Goal: Task Accomplishment & Management: Manage account settings

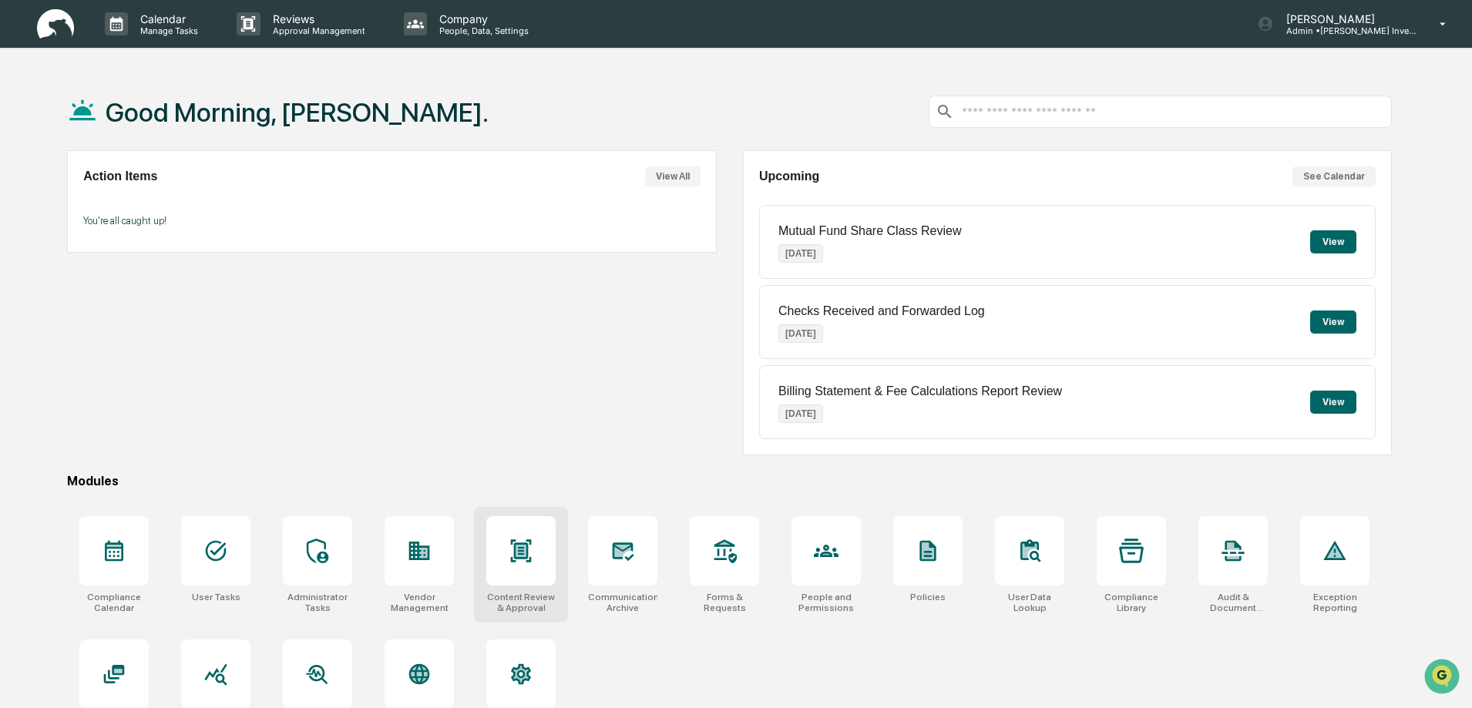
click at [536, 570] on div at bounding box center [520, 550] width 69 height 69
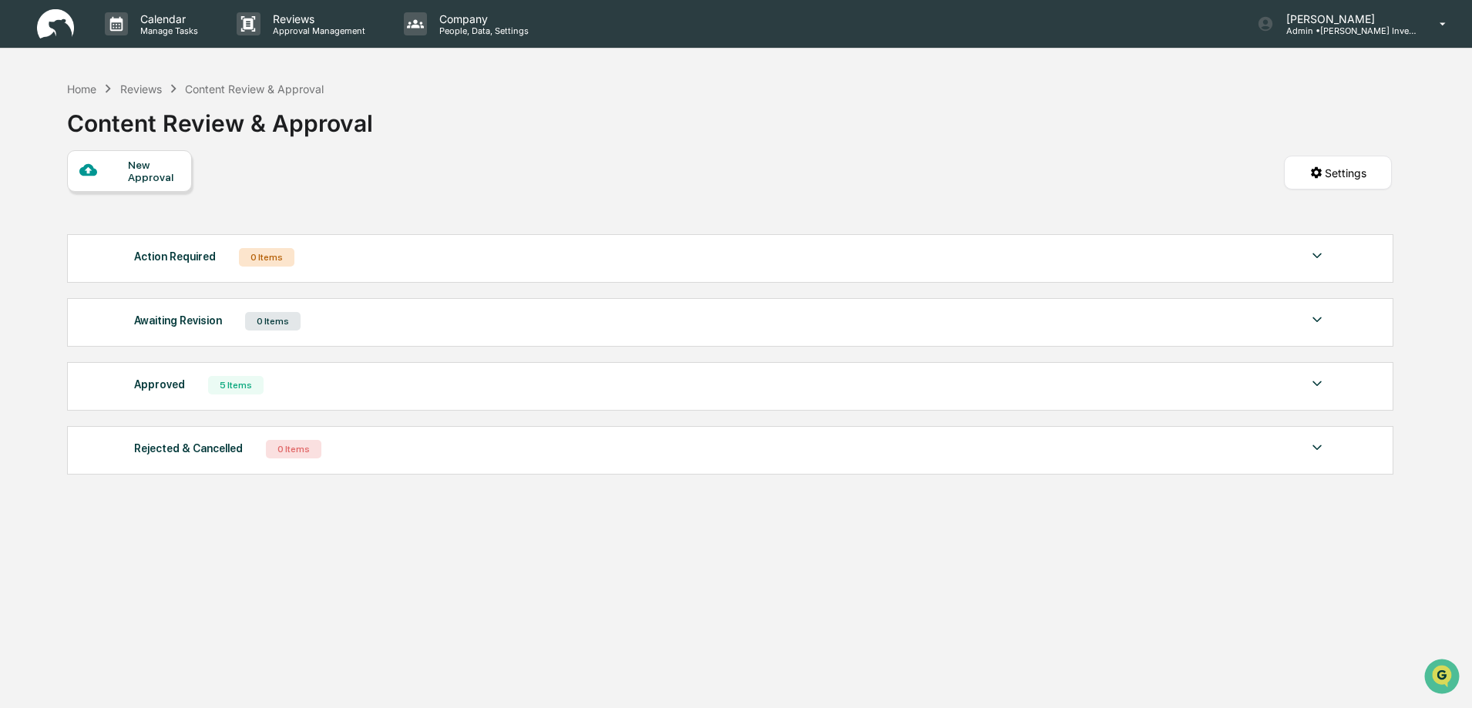
click at [235, 384] on div "5 Items" at bounding box center [235, 385] width 55 height 18
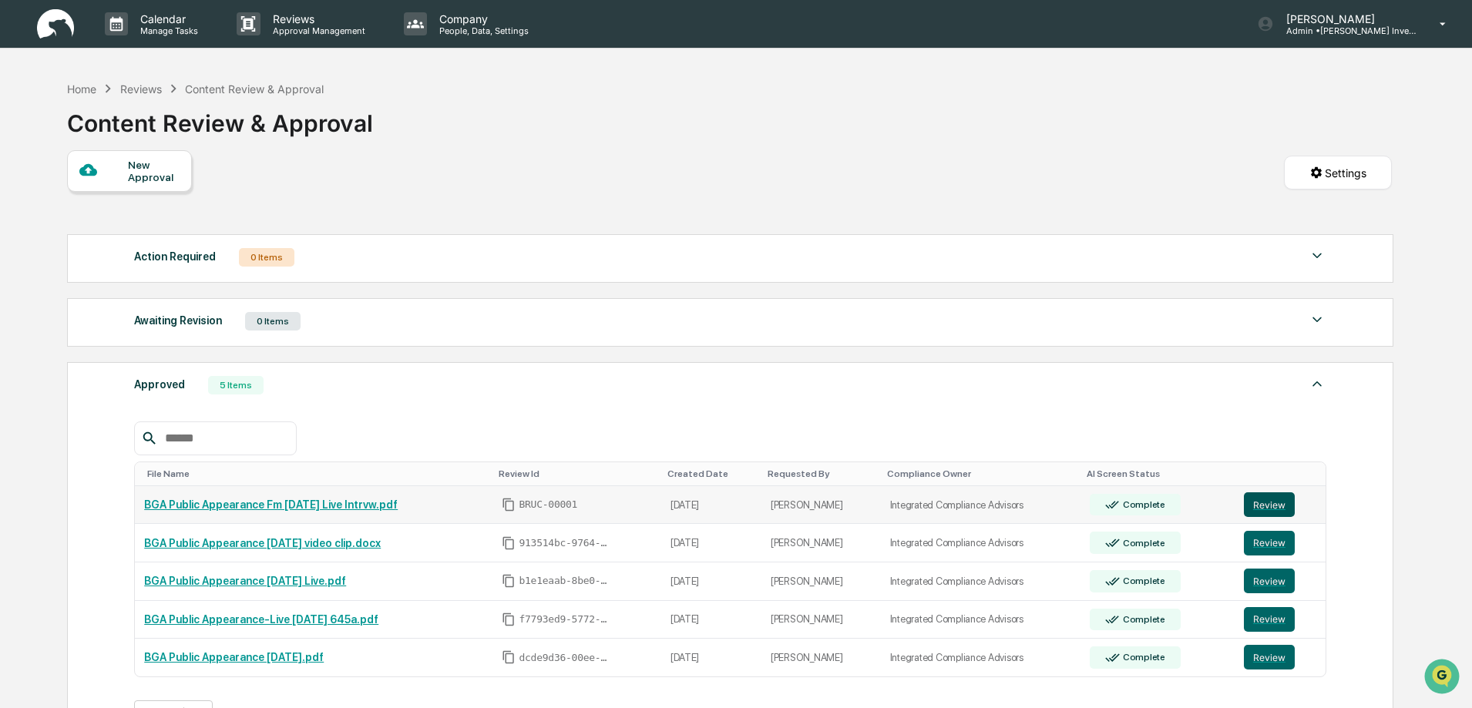
click at [1262, 506] on button "Review" at bounding box center [1269, 505] width 51 height 25
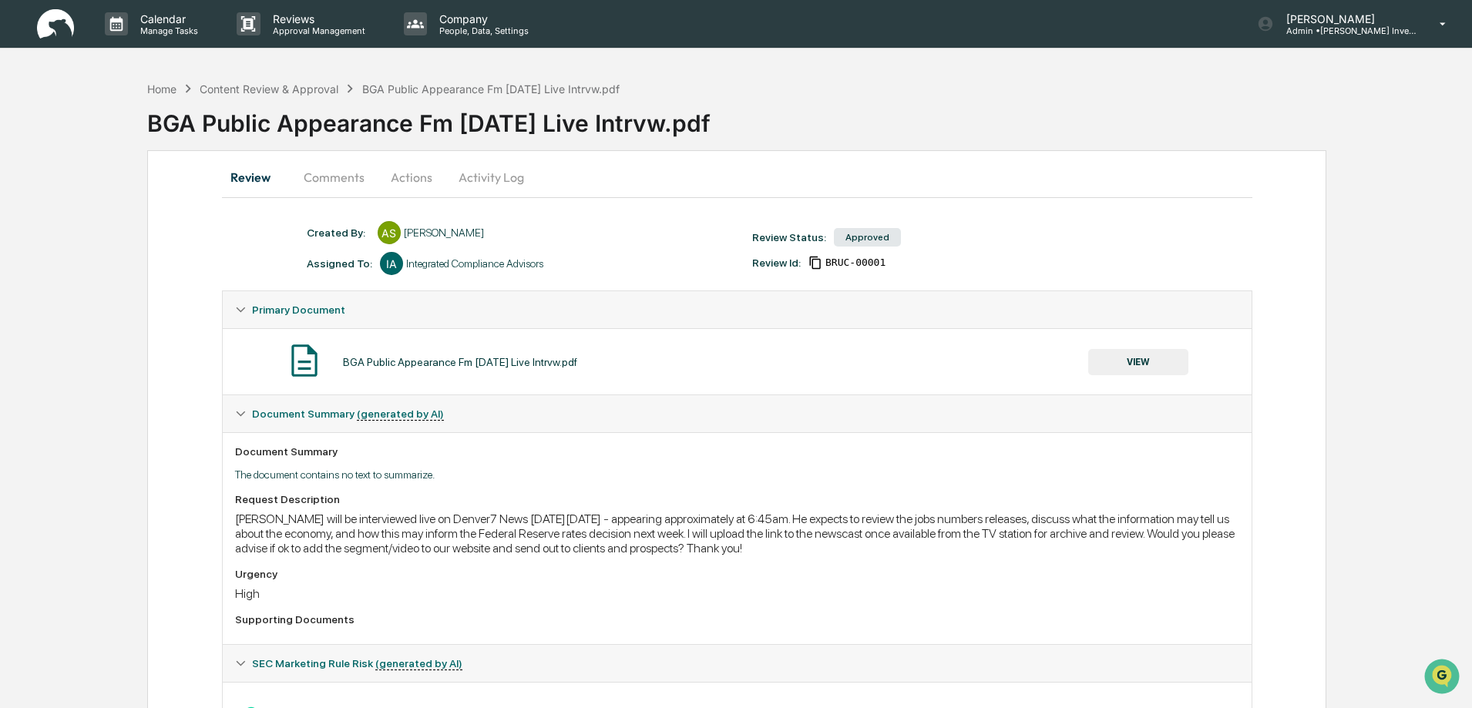
click at [504, 177] on button "Activity Log" at bounding box center [491, 177] width 90 height 37
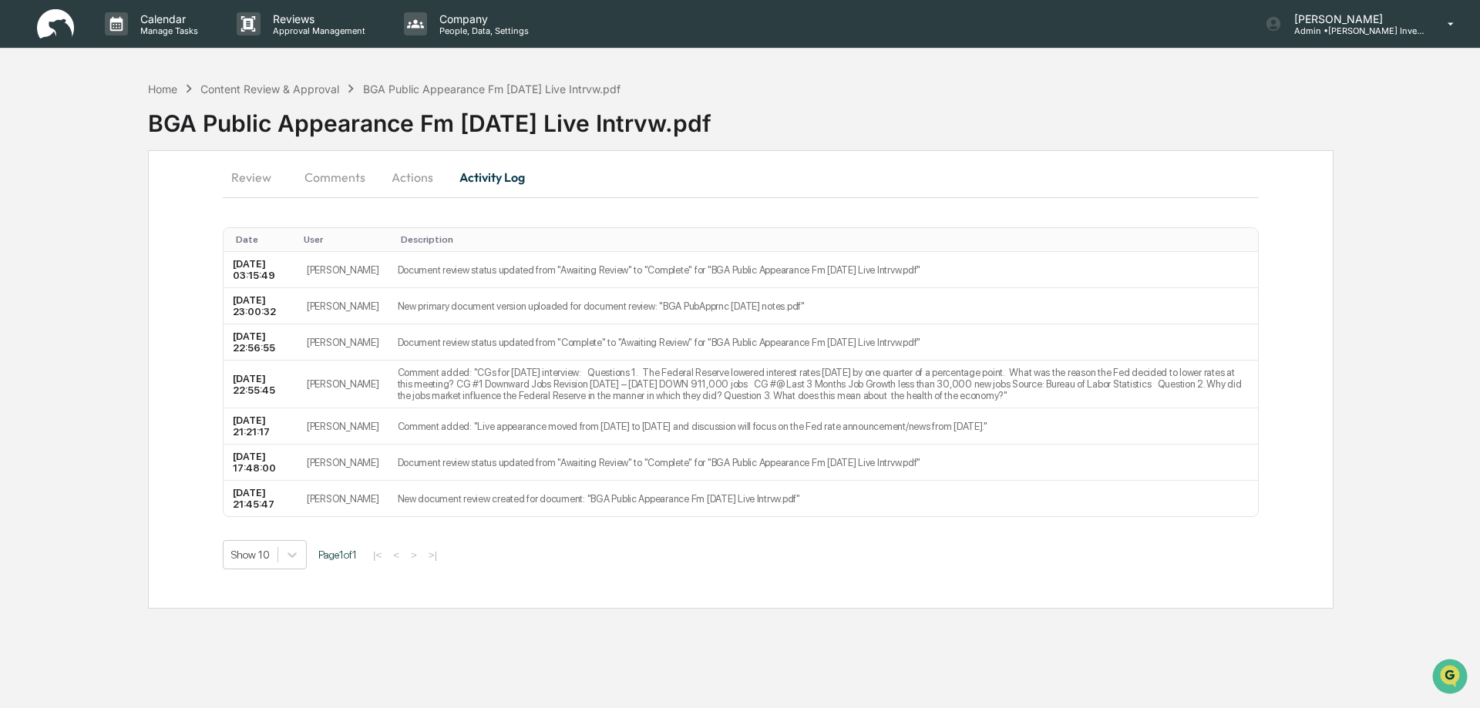
click at [414, 176] on button "Actions" at bounding box center [412, 177] width 69 height 37
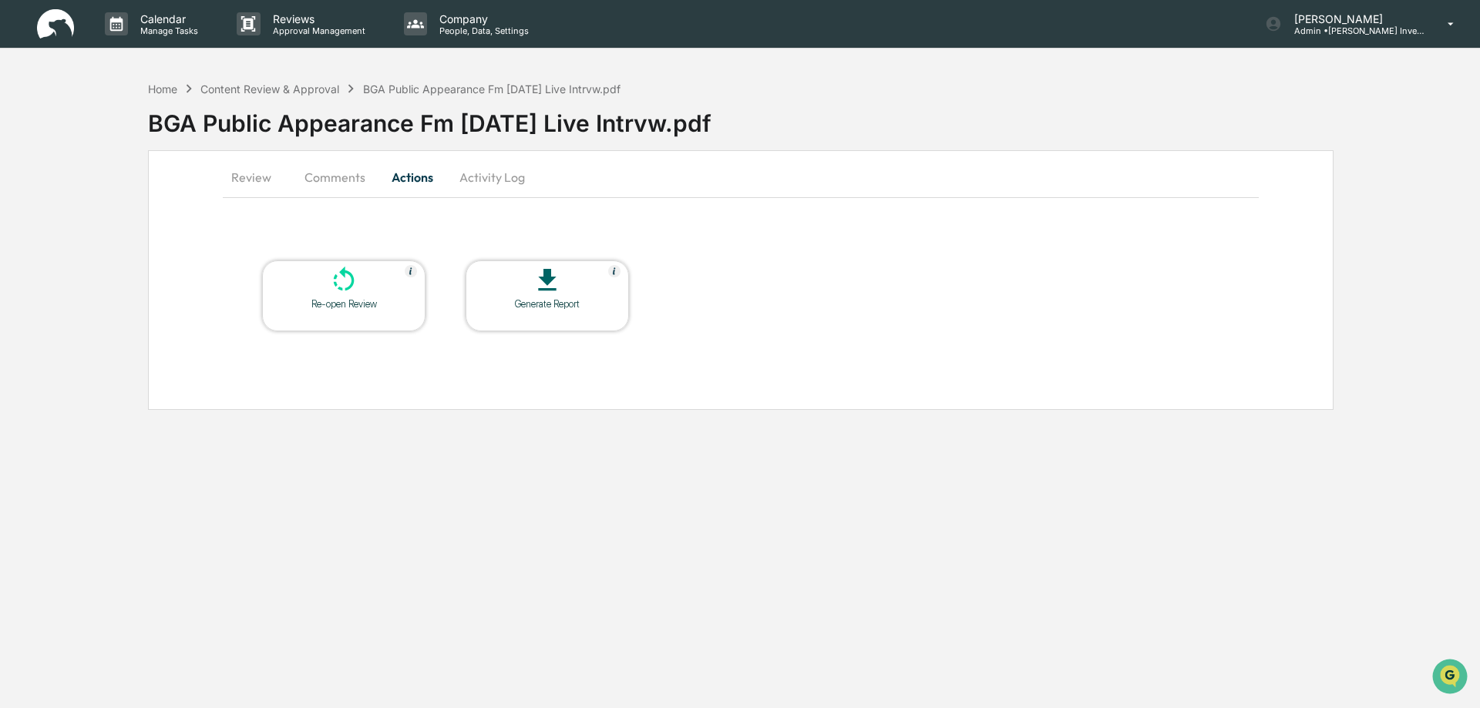
click at [337, 180] on button "Comments" at bounding box center [335, 177] width 86 height 37
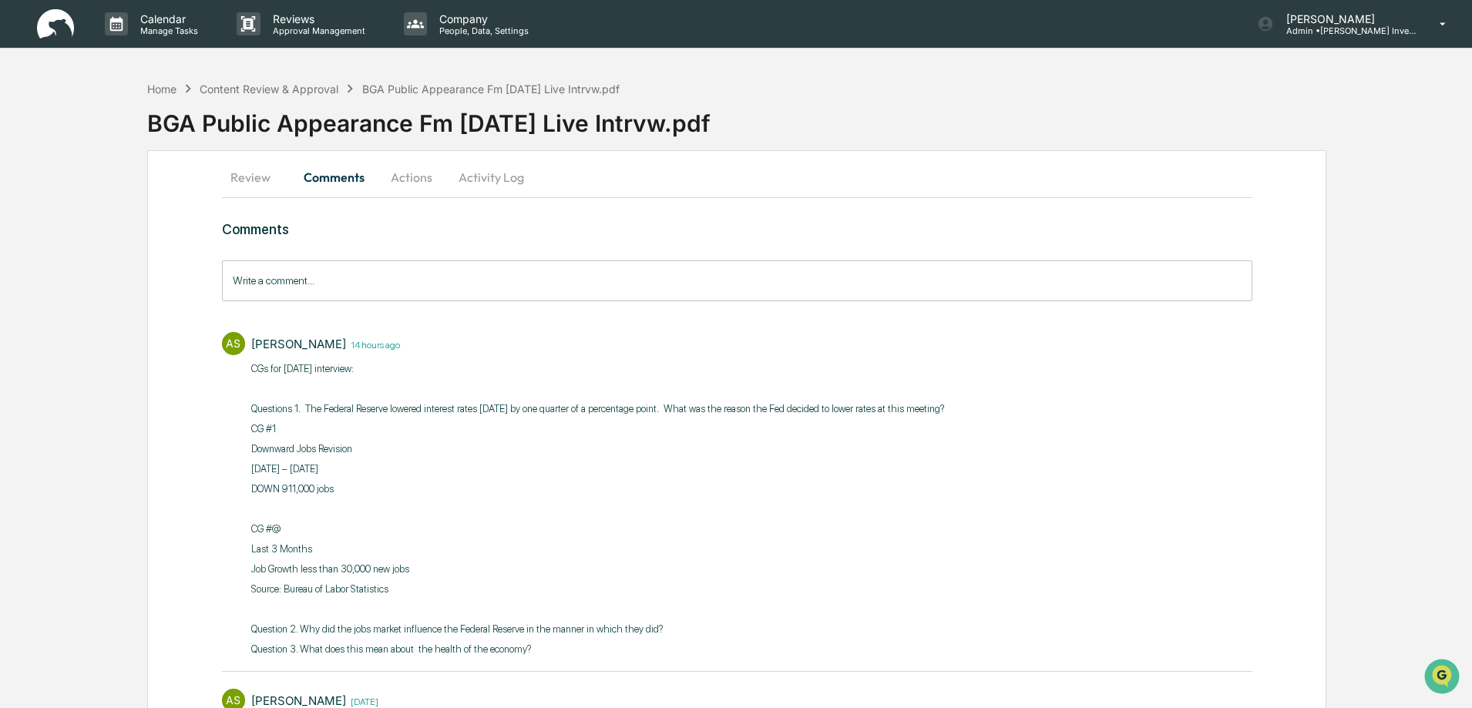
click at [249, 179] on button "Review" at bounding box center [256, 177] width 69 height 37
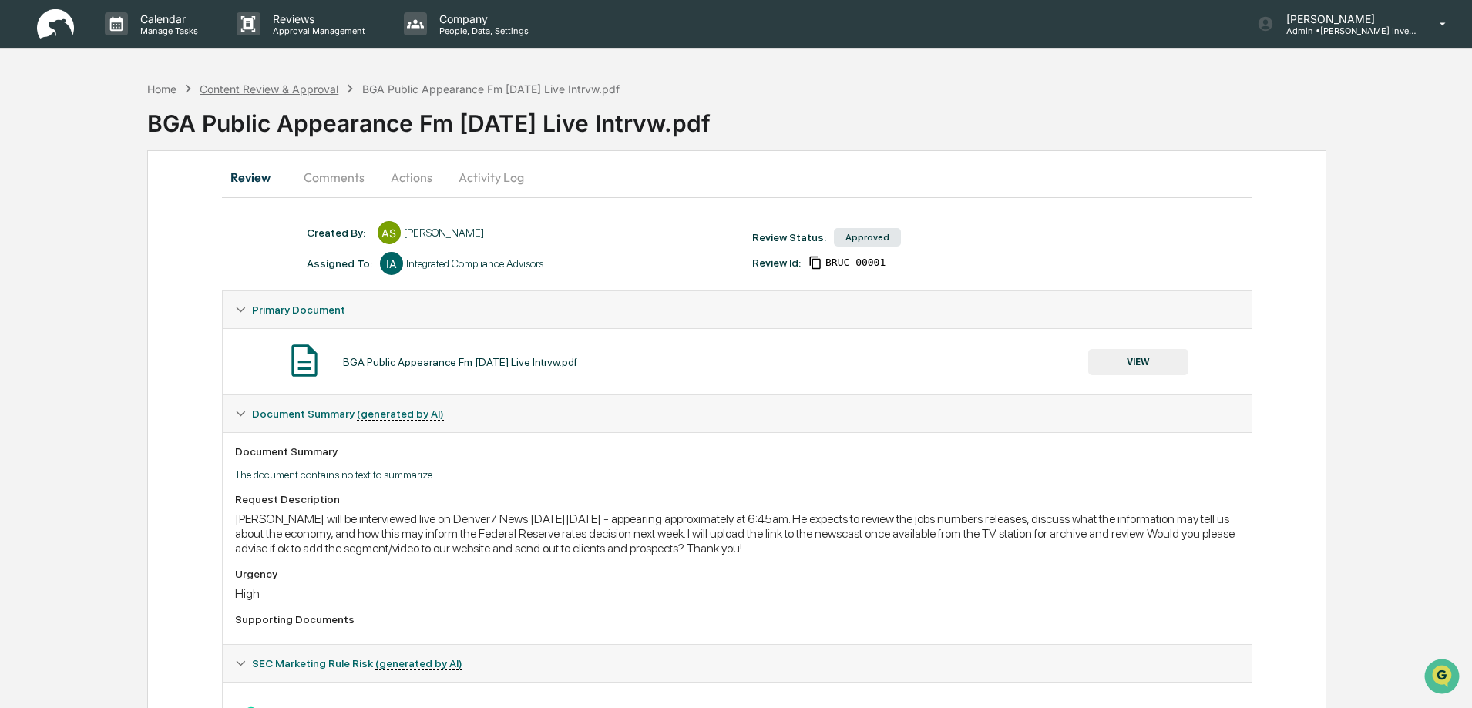
click at [269, 92] on div "Content Review & Approval" at bounding box center [269, 88] width 139 height 13
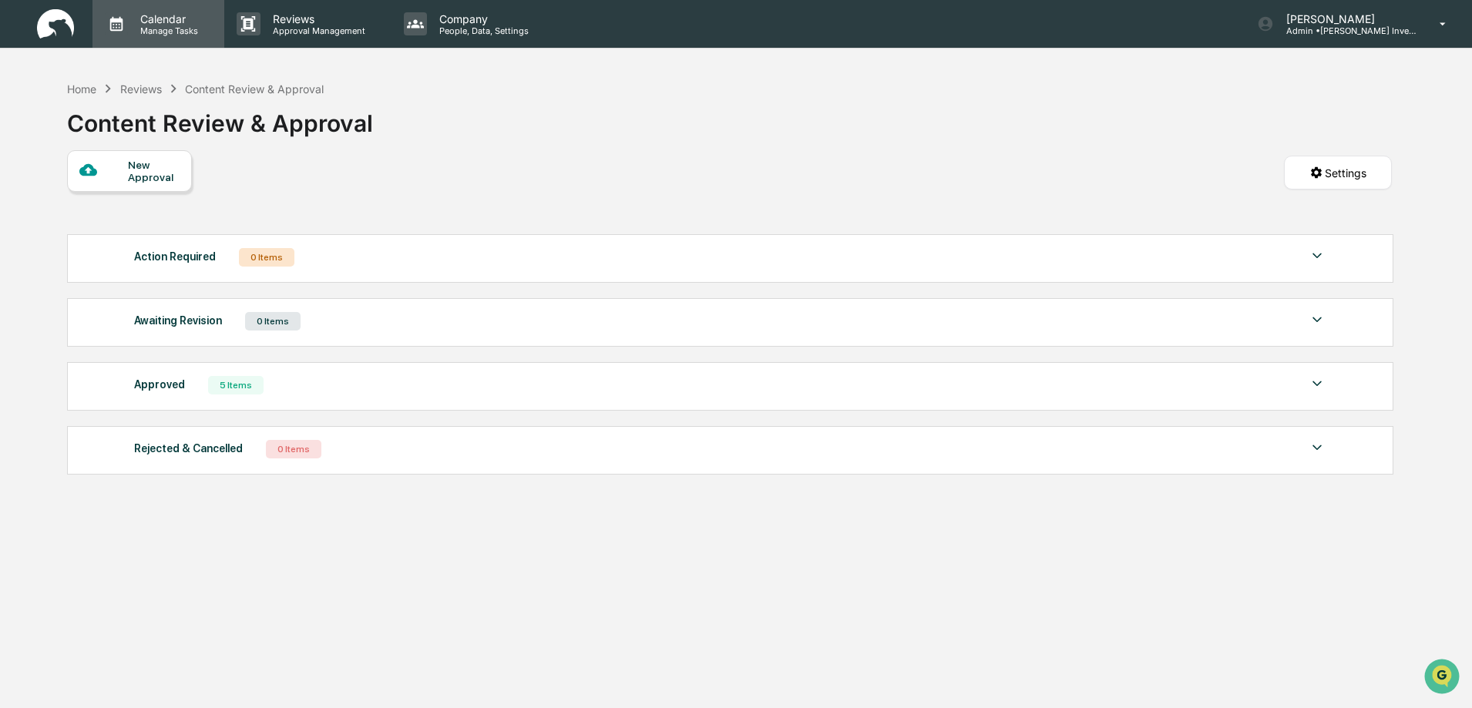
click at [171, 32] on p "Manage Tasks" at bounding box center [167, 30] width 78 height 11
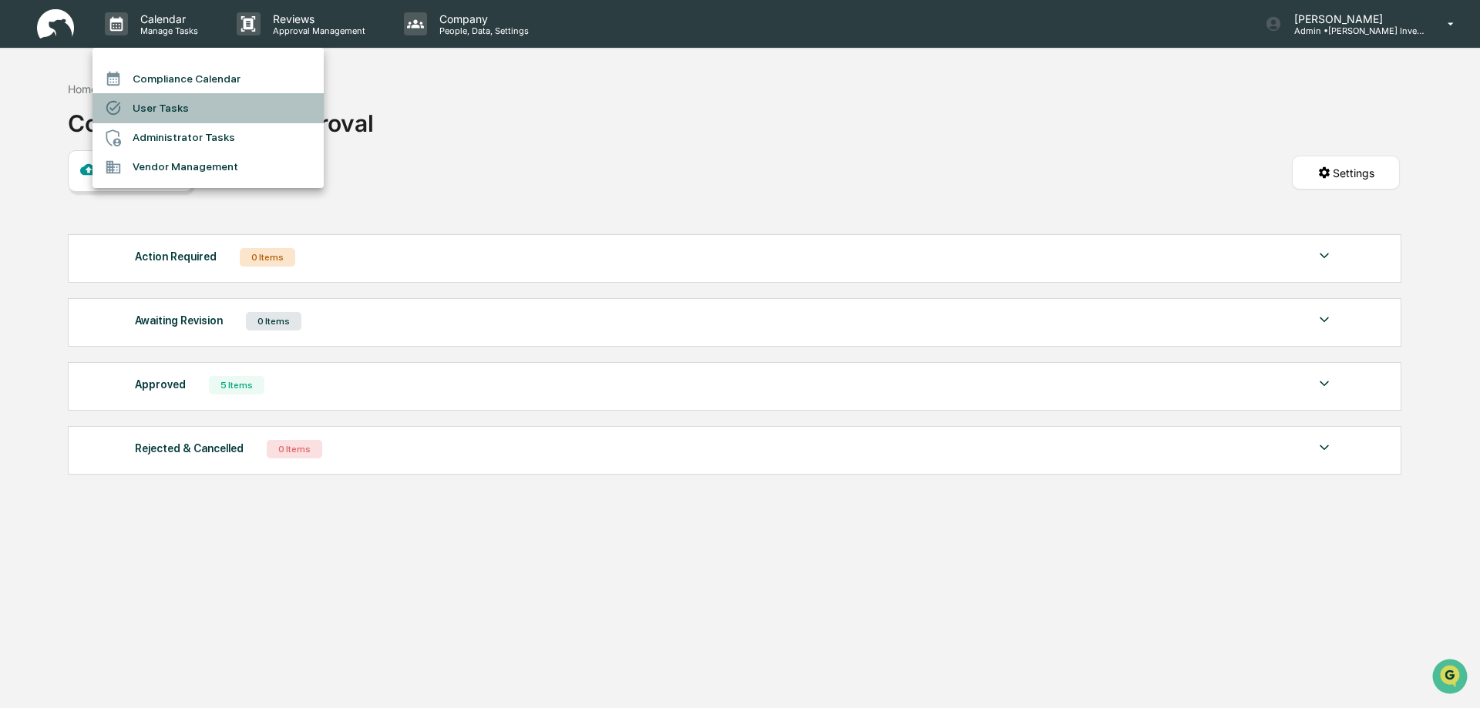
click at [169, 106] on li "User Tasks" at bounding box center [207, 107] width 231 height 29
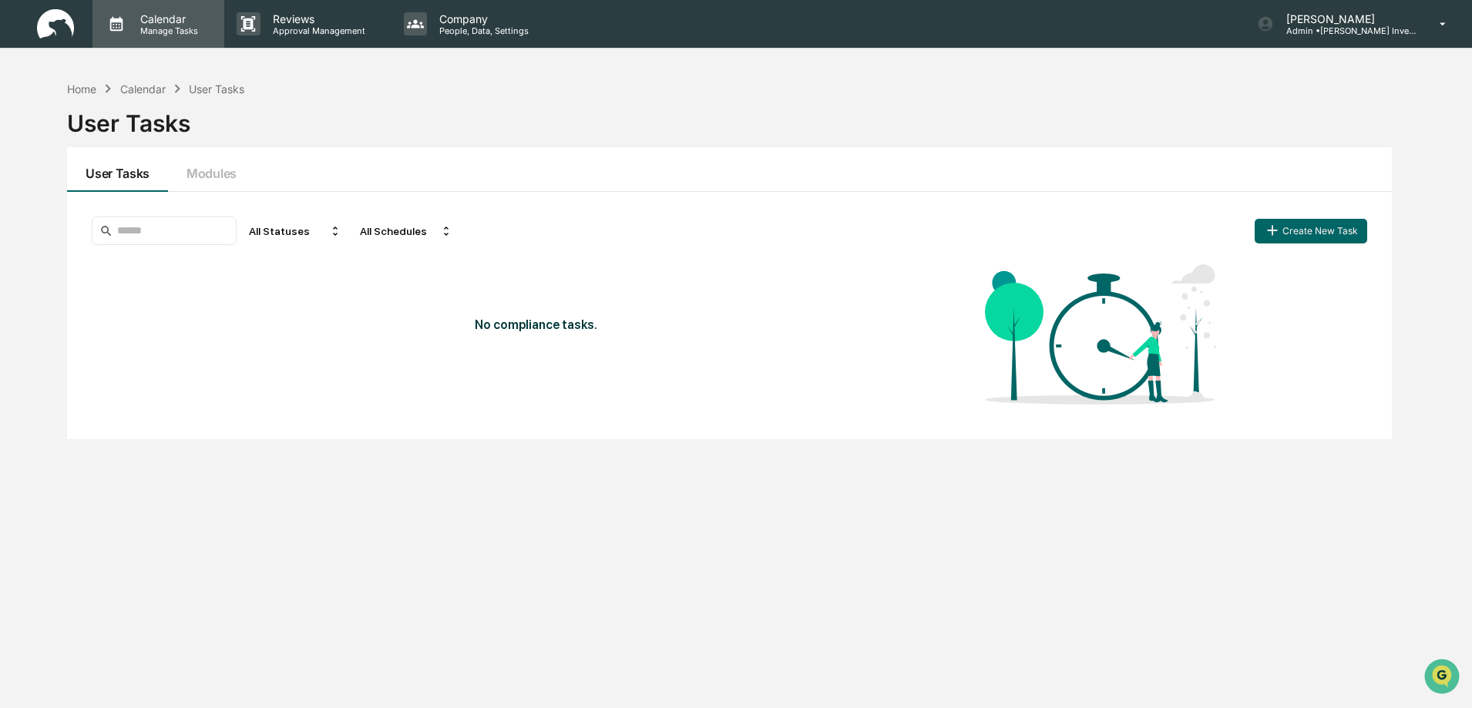
click at [157, 19] on p "Calendar" at bounding box center [167, 18] width 78 height 13
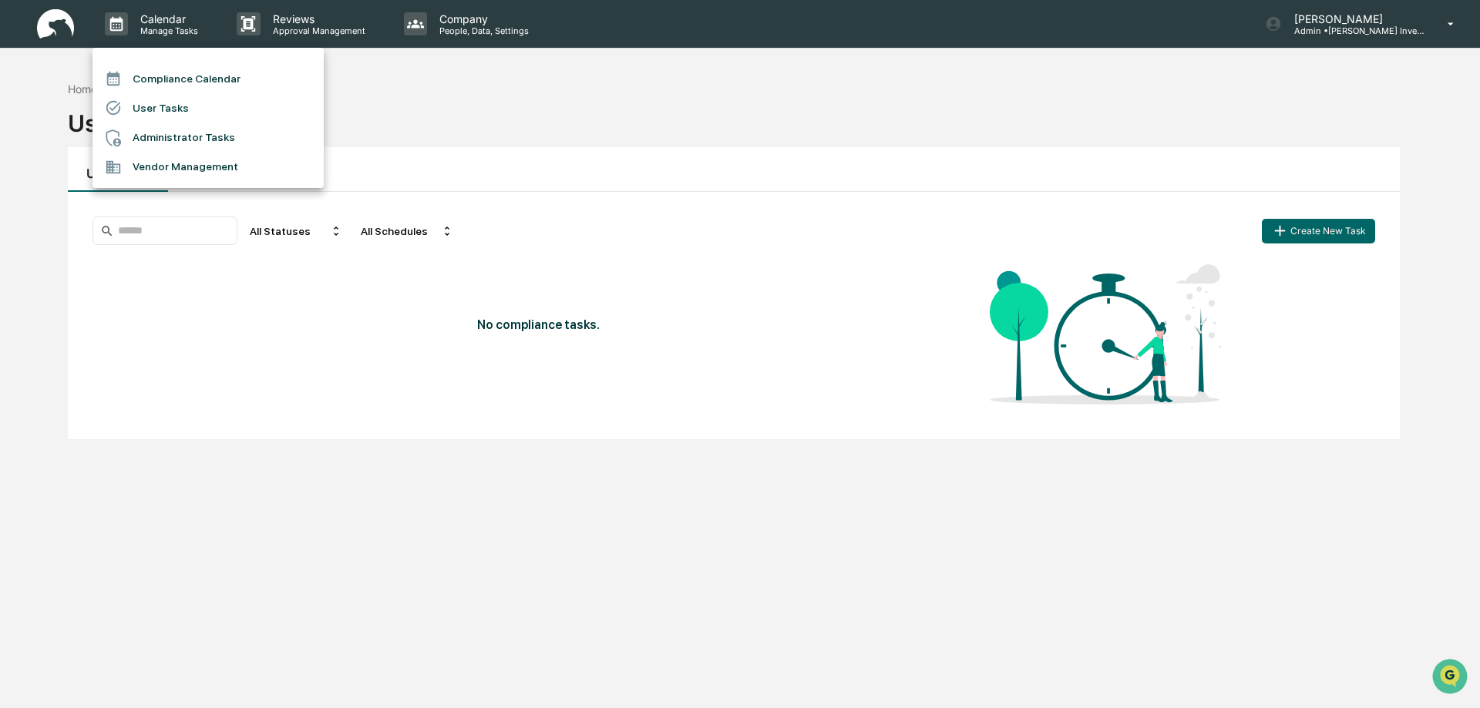
click at [154, 133] on li "Administrator Tasks" at bounding box center [207, 137] width 231 height 29
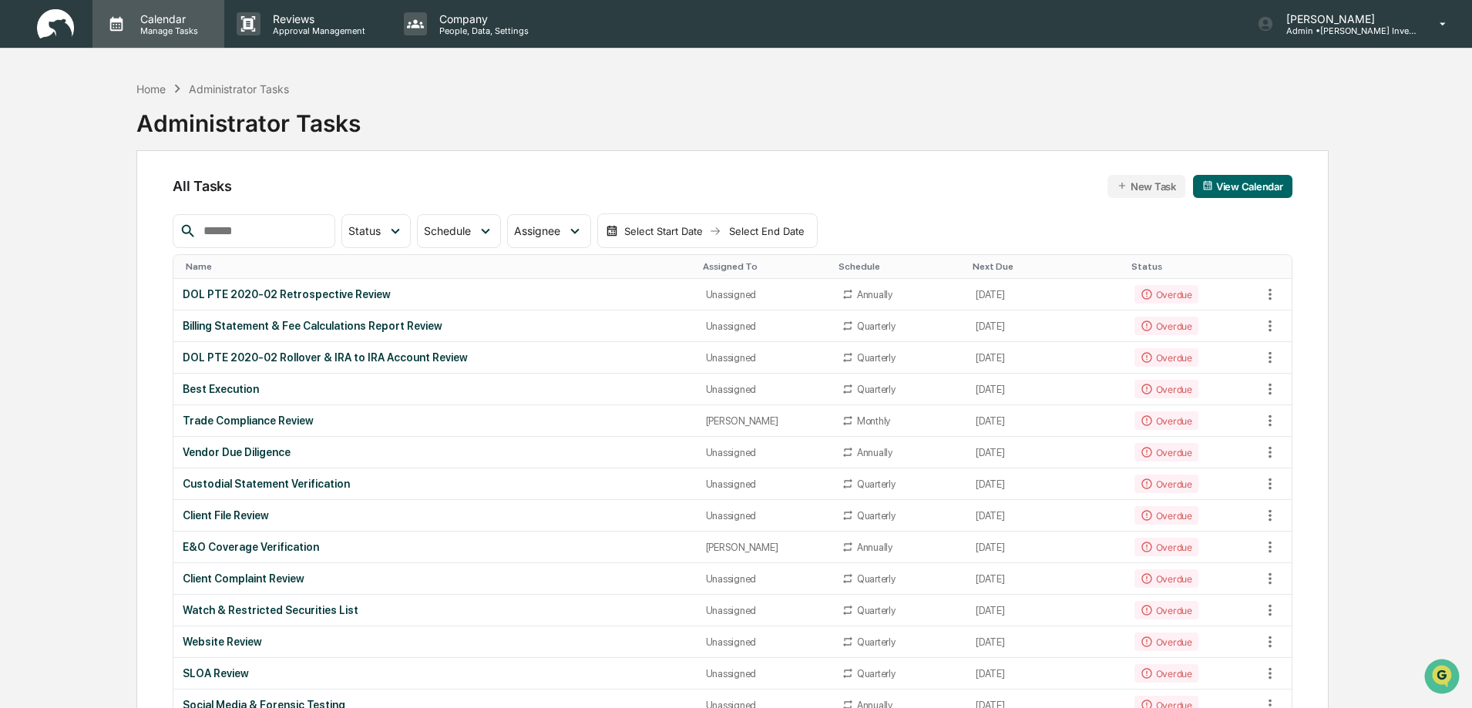
click at [165, 22] on p "Calendar" at bounding box center [167, 18] width 78 height 13
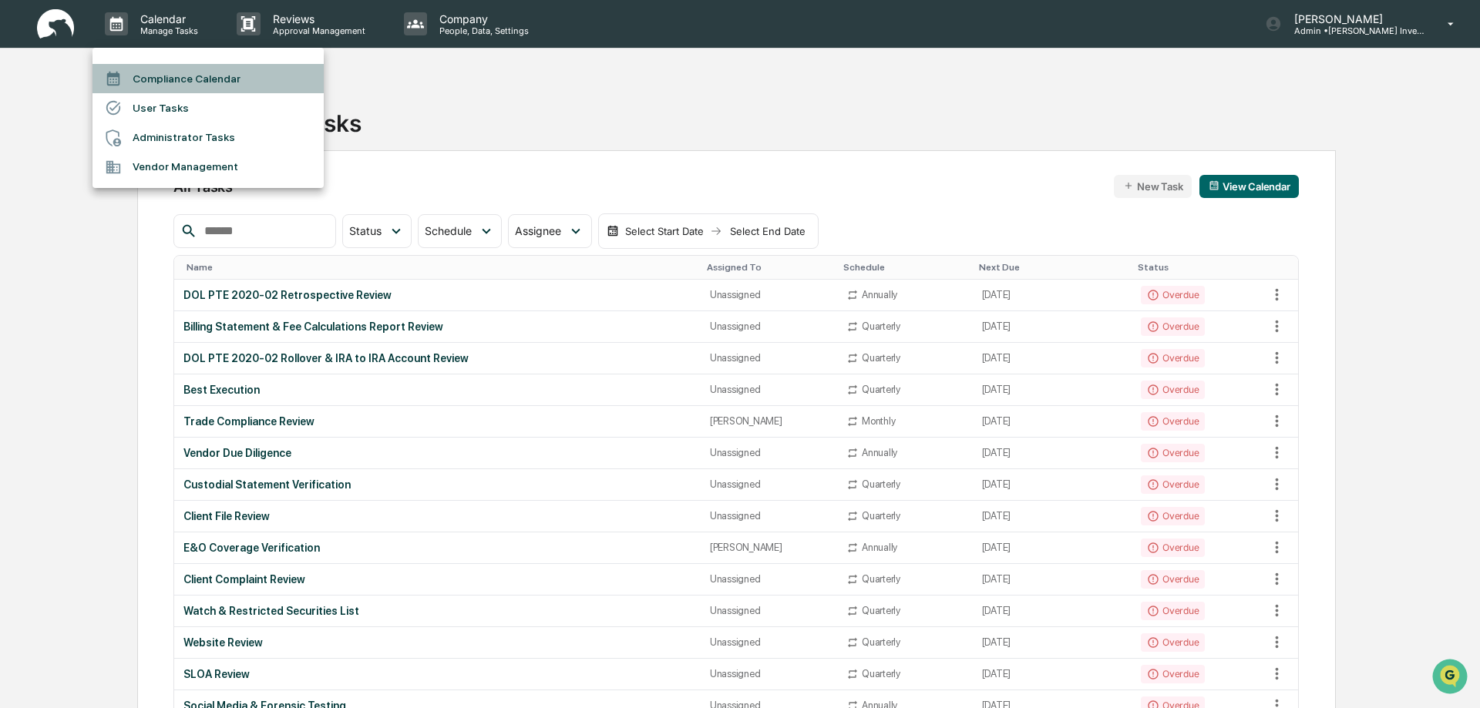
click at [164, 81] on li "Compliance Calendar" at bounding box center [207, 78] width 231 height 29
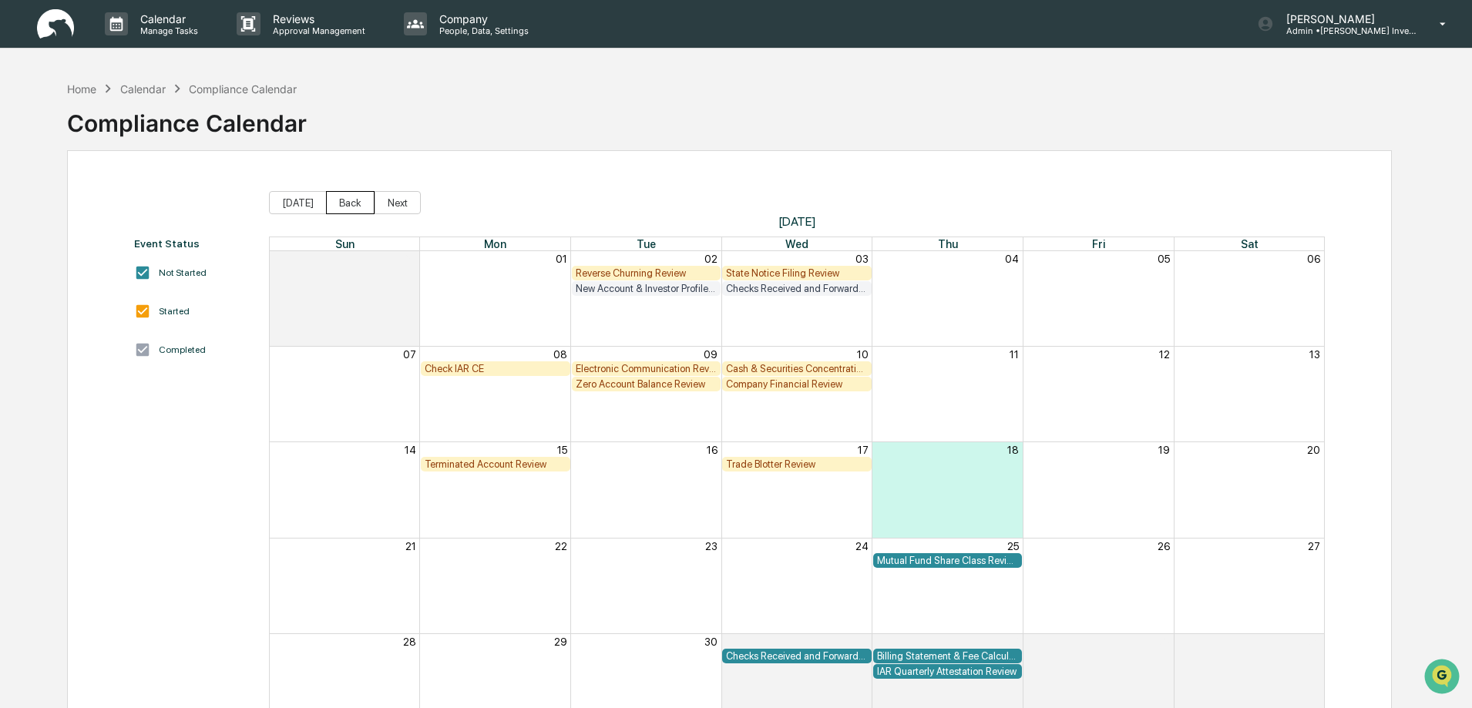
click at [338, 206] on button "Back" at bounding box center [350, 202] width 49 height 23
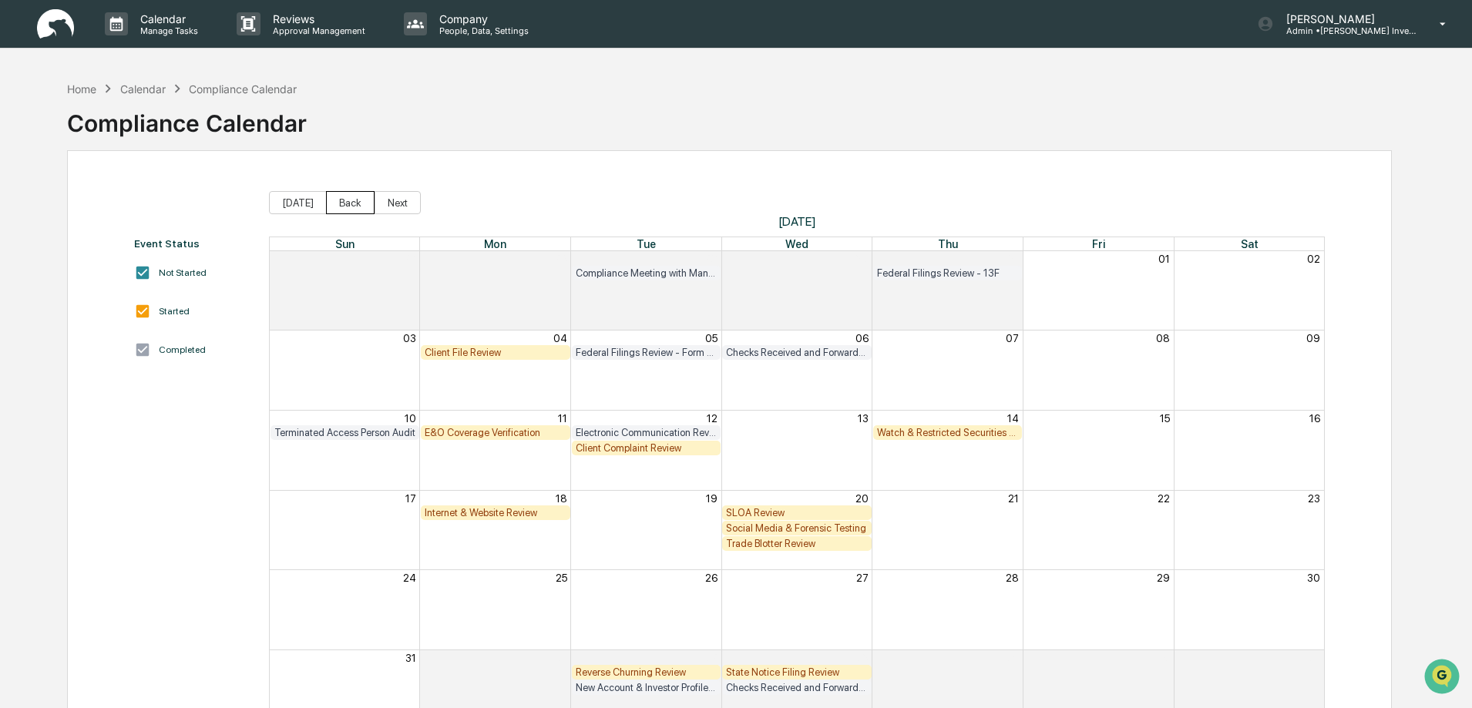
click at [338, 205] on button "Back" at bounding box center [350, 202] width 49 height 23
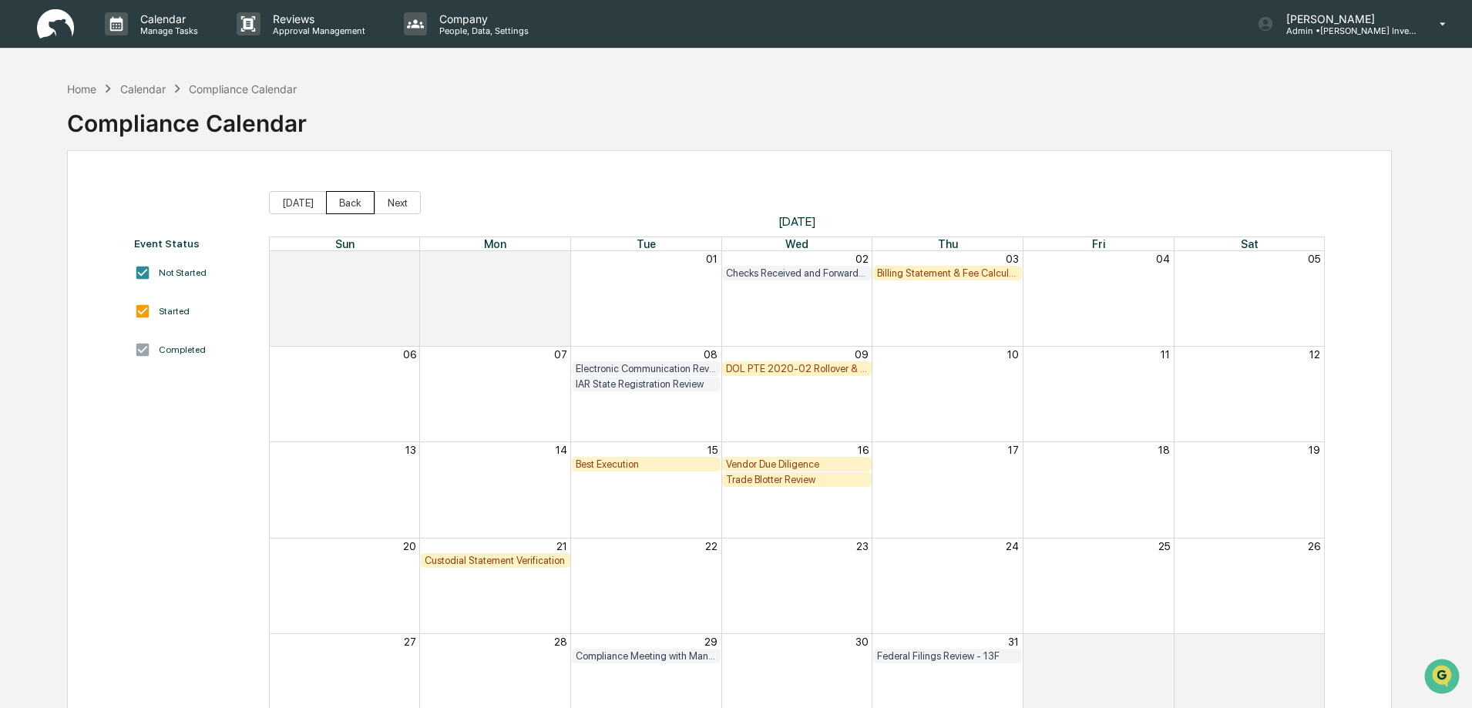
click at [338, 205] on button "Back" at bounding box center [350, 202] width 49 height 23
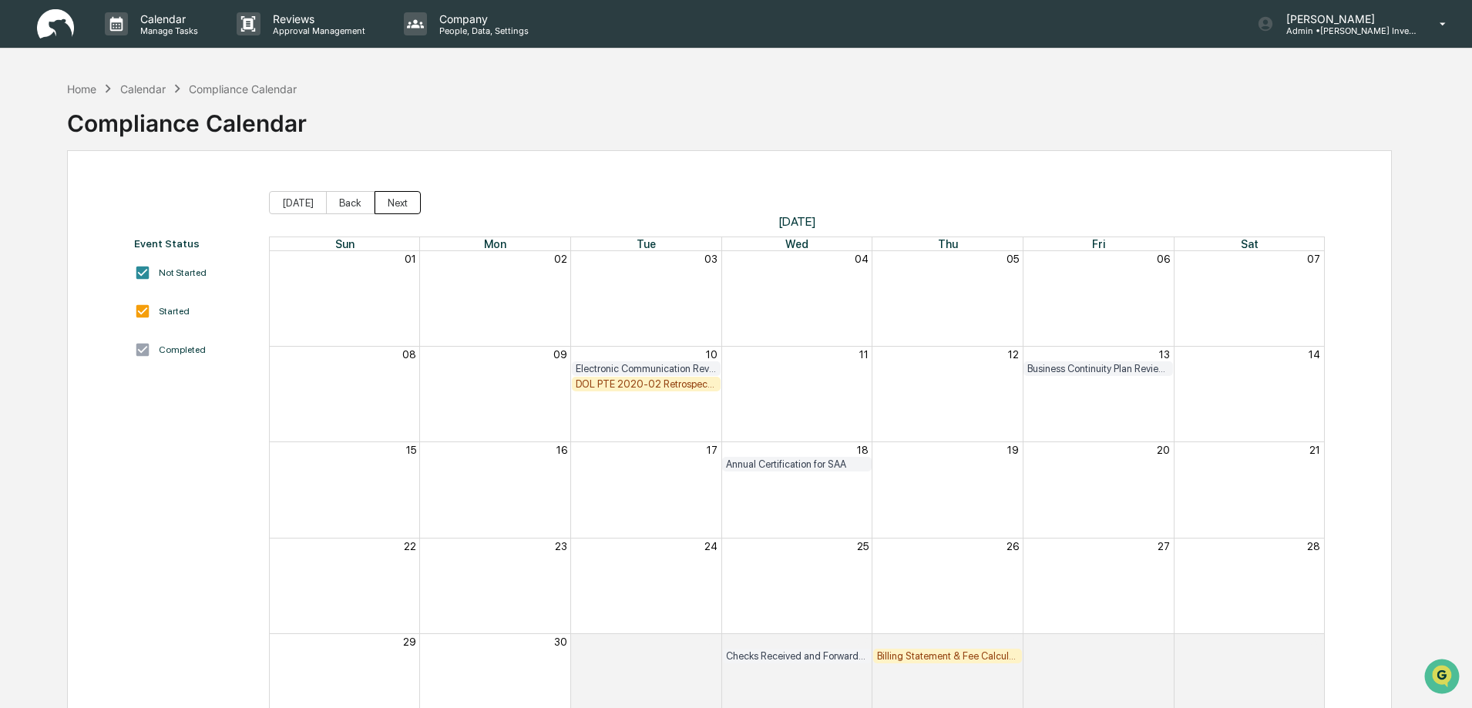
click at [385, 201] on button "Next" at bounding box center [398, 202] width 46 height 23
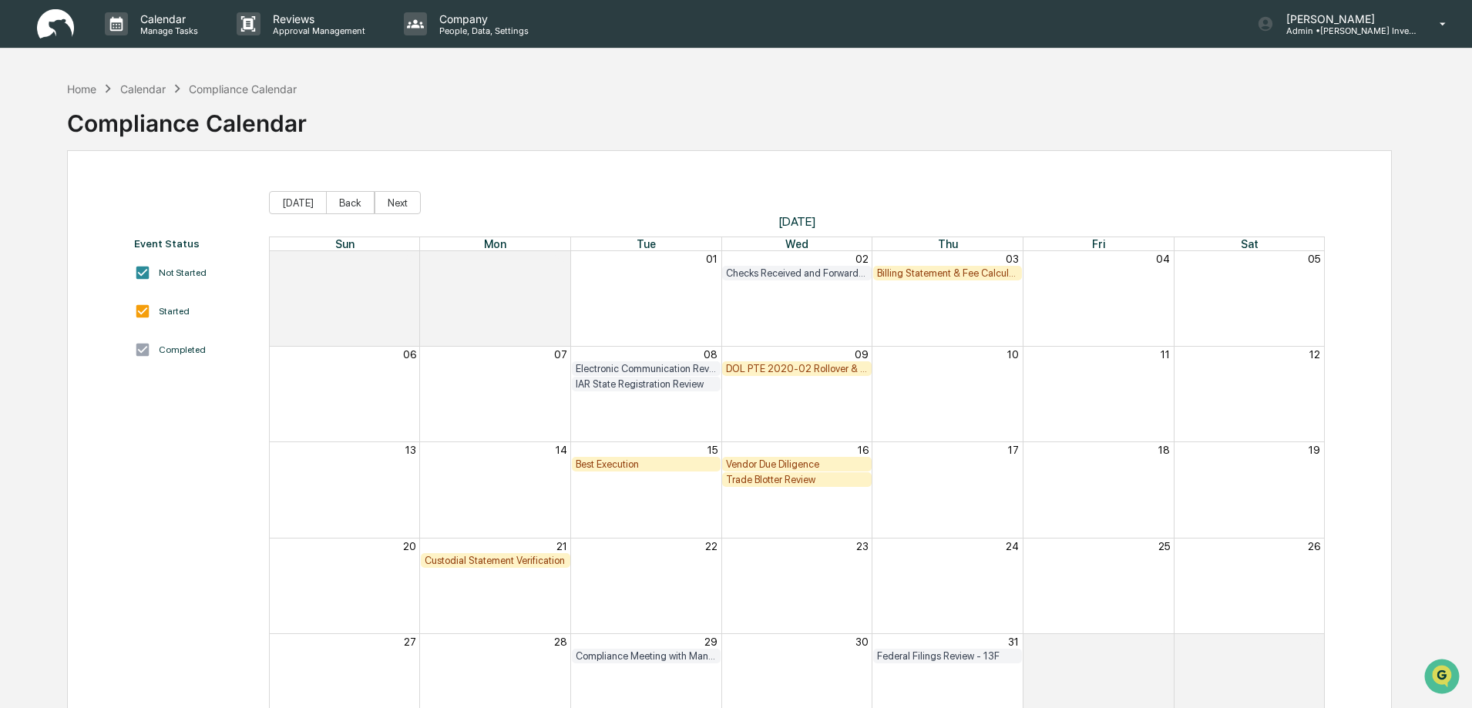
click at [796, 464] on div "Vendor Due Diligence" at bounding box center [797, 465] width 142 height 12
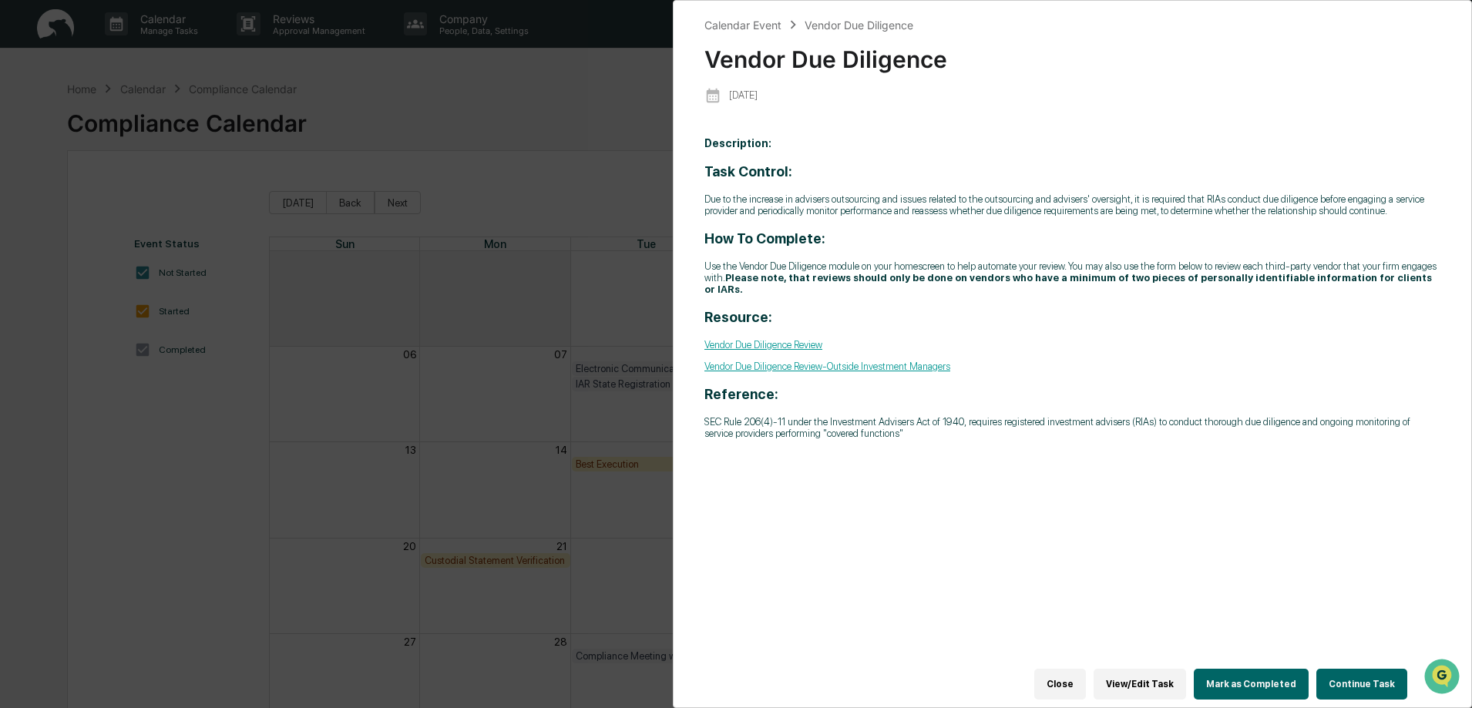
click at [1367, 684] on button "Continue Task" at bounding box center [1362, 684] width 91 height 31
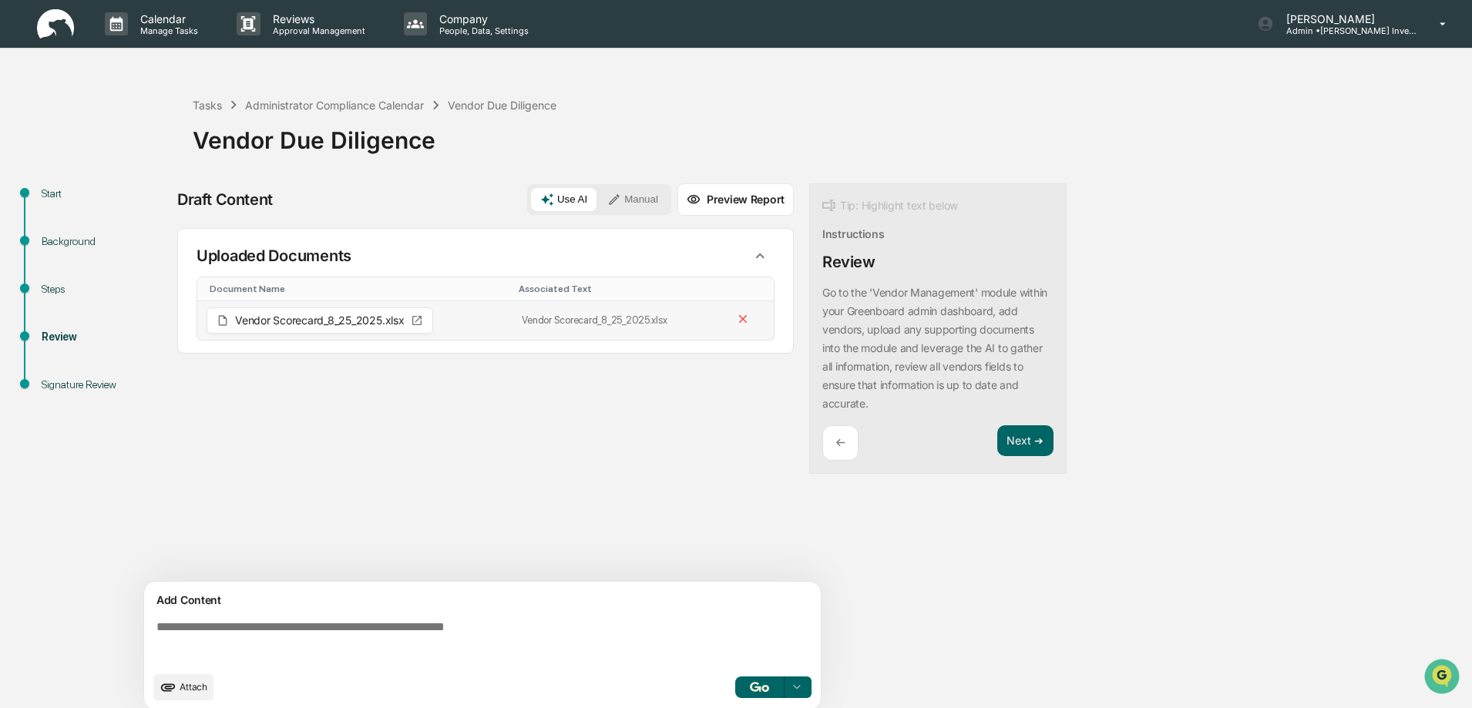
click at [419, 323] on icon at bounding box center [417, 320] width 12 height 12
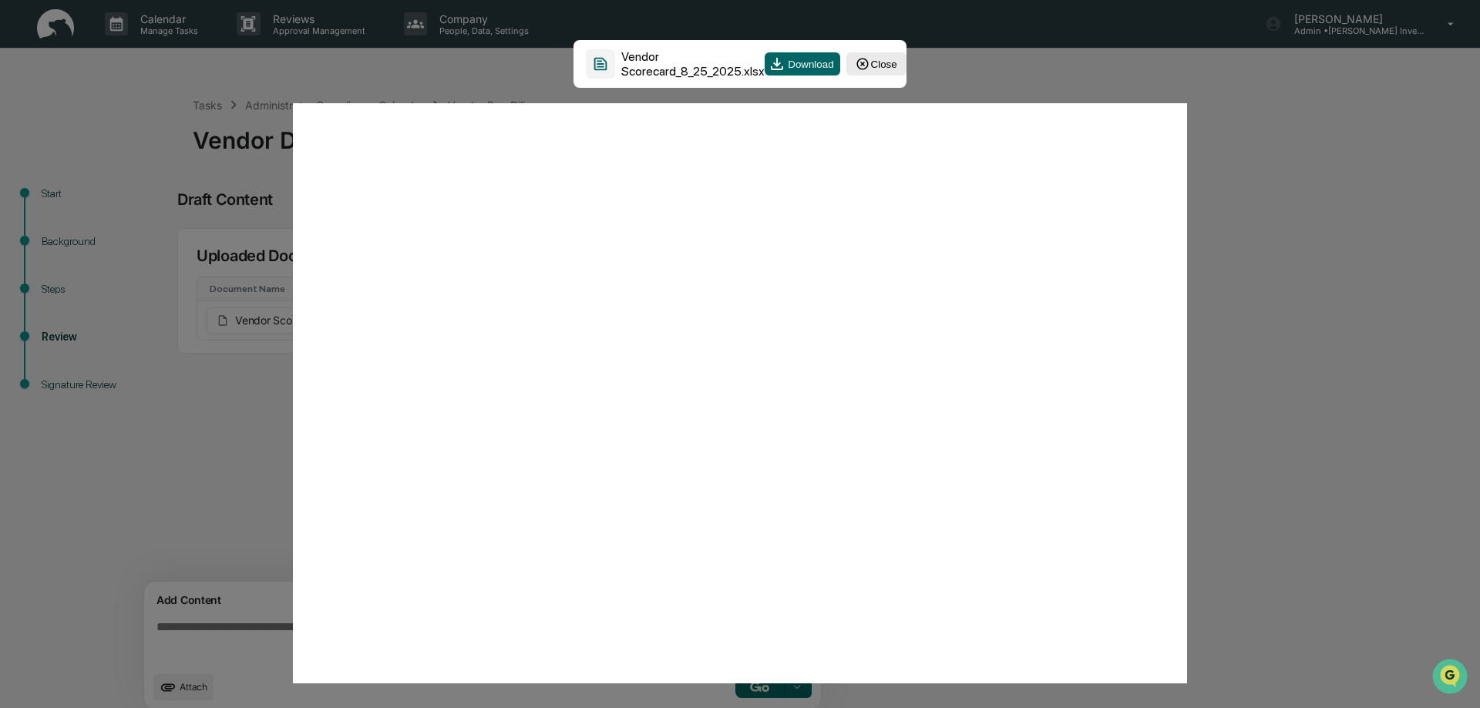
click at [876, 64] on button "Close" at bounding box center [876, 63] width 60 height 23
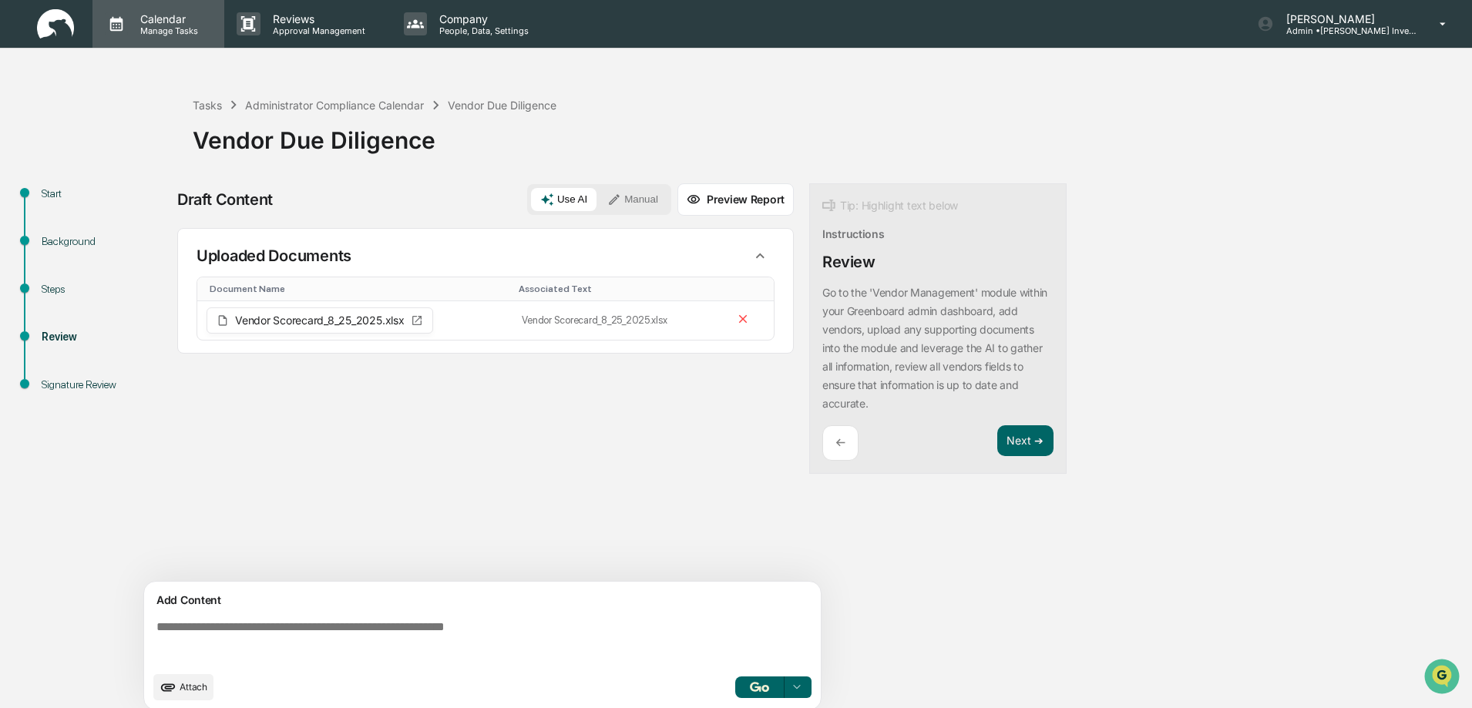
click at [177, 35] on p "Manage Tasks" at bounding box center [167, 30] width 78 height 11
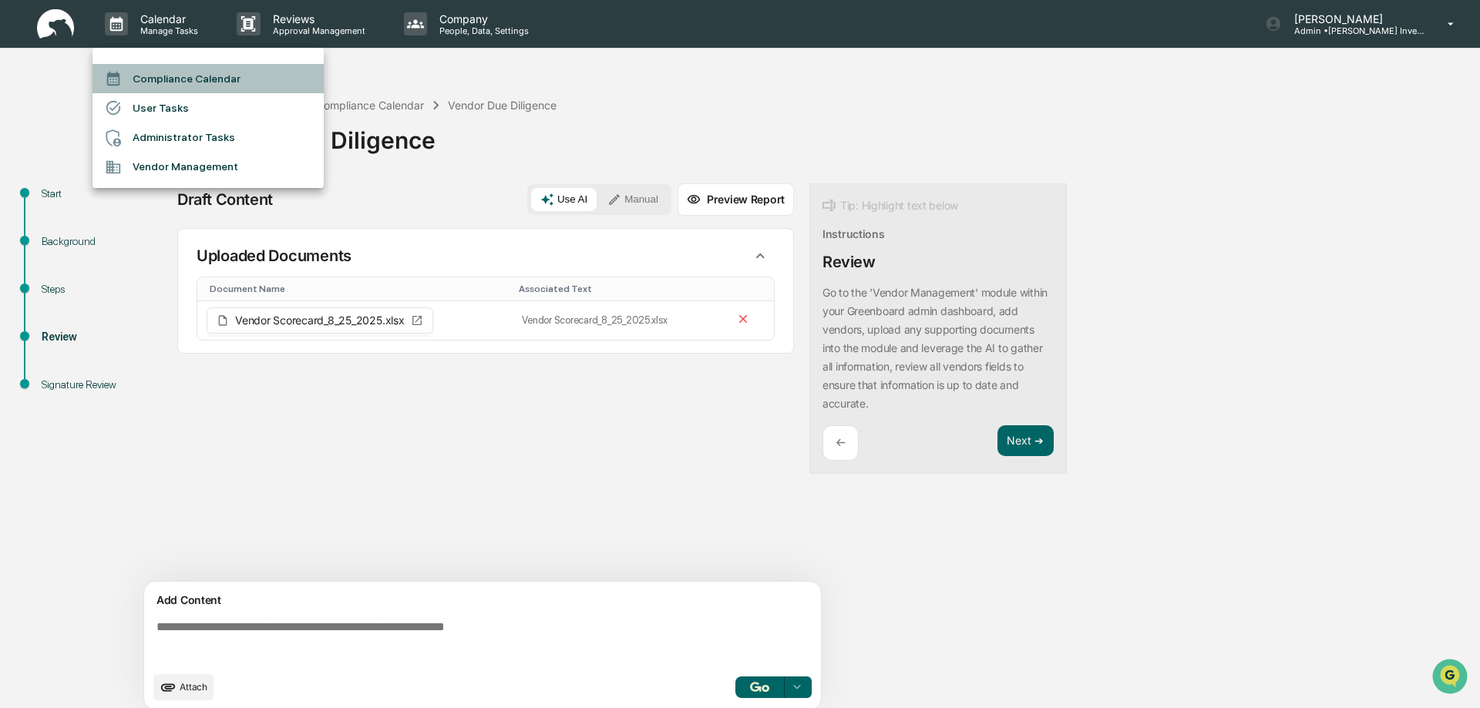
click at [174, 78] on li "Compliance Calendar" at bounding box center [207, 78] width 231 height 29
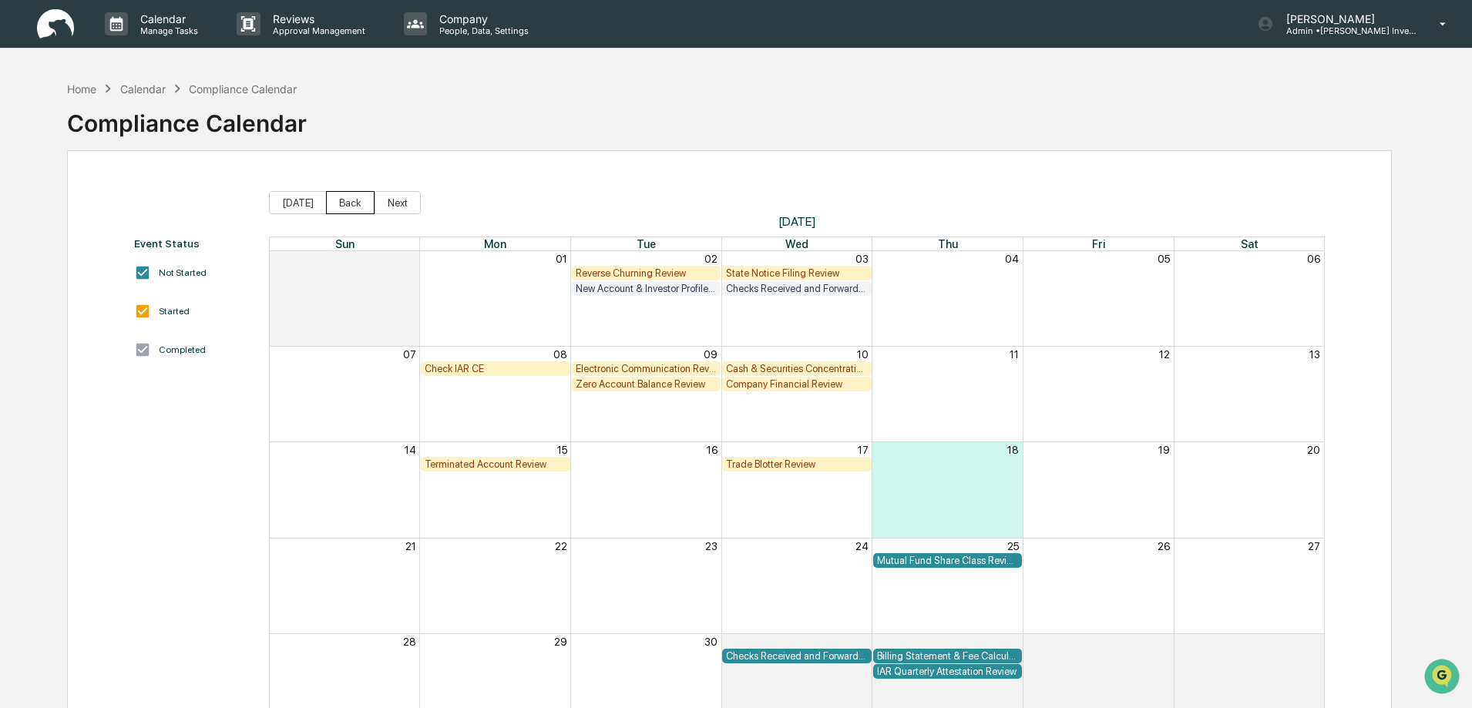
click at [344, 205] on button "Back" at bounding box center [350, 202] width 49 height 23
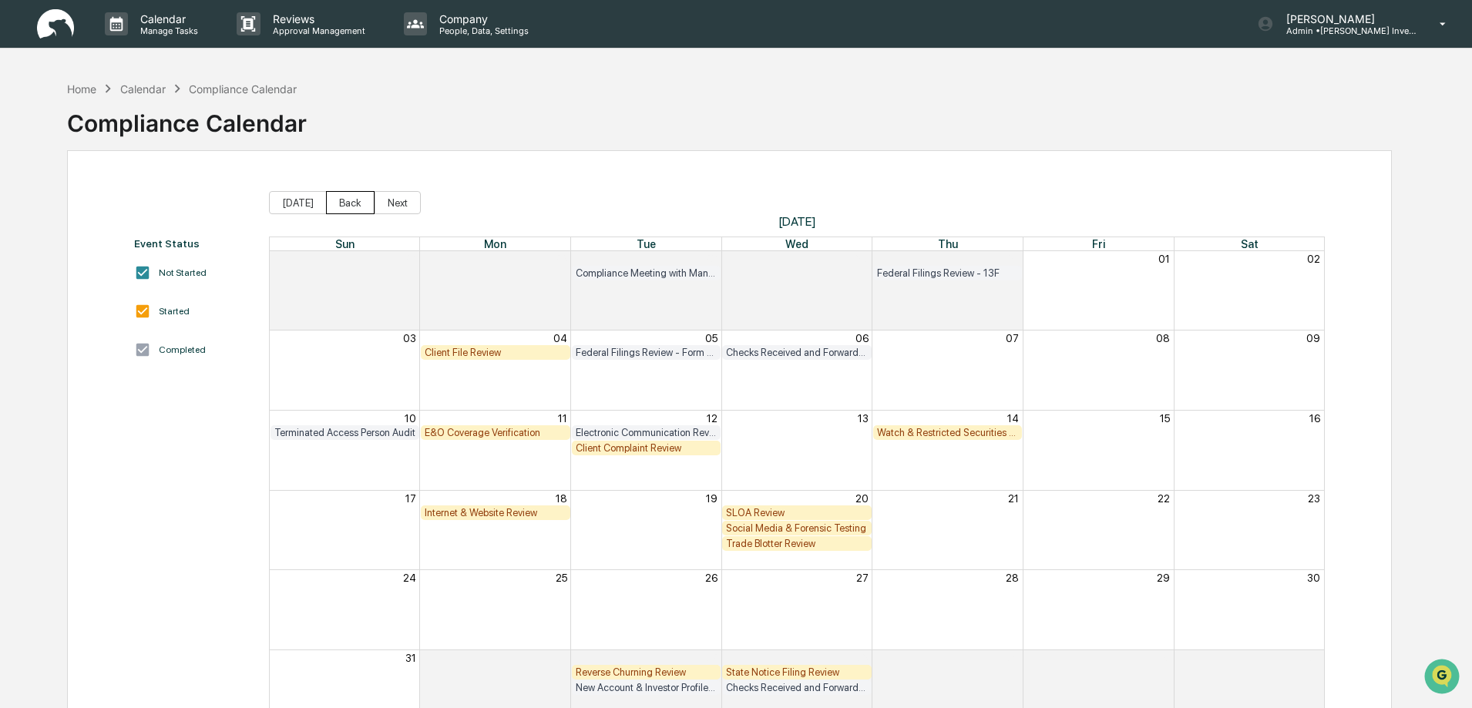
click at [345, 204] on button "Back" at bounding box center [350, 202] width 49 height 23
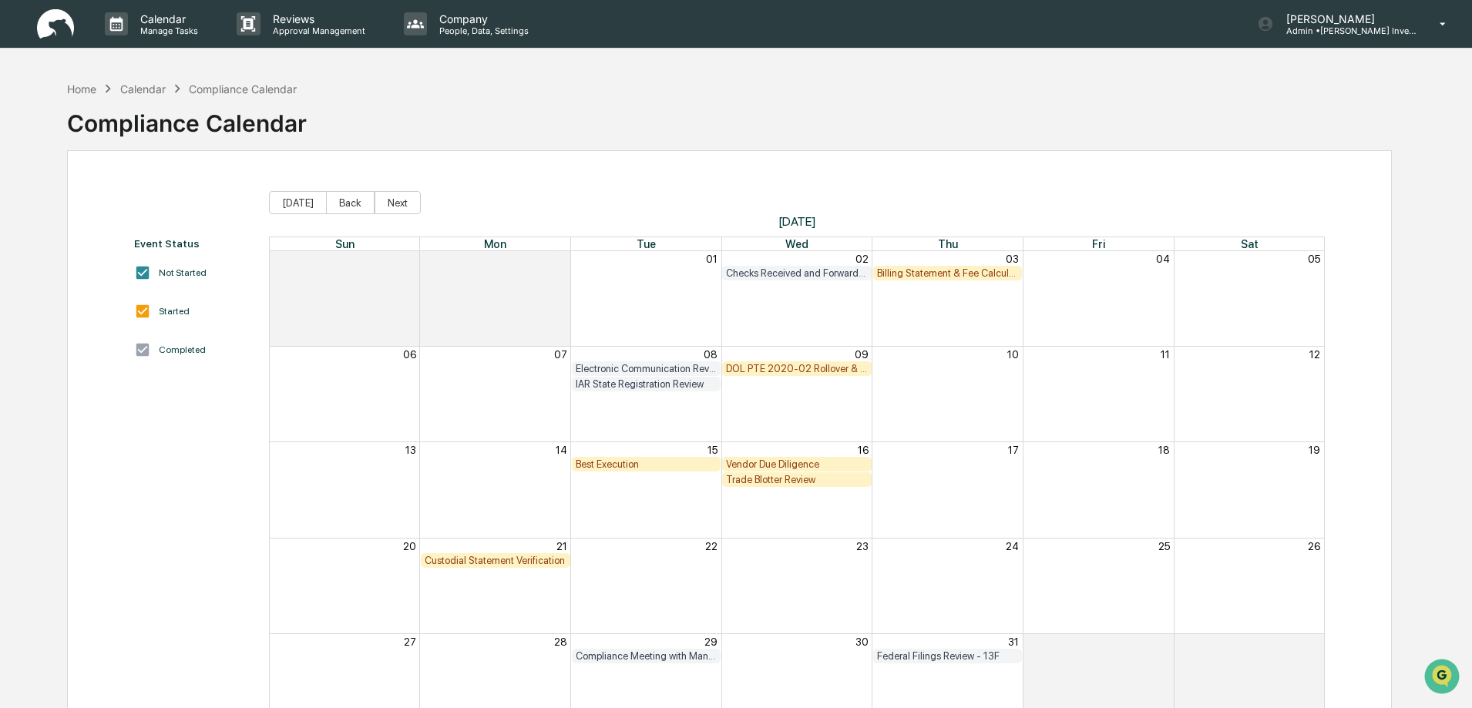
click at [774, 479] on div "Trade Blotter Review" at bounding box center [797, 480] width 142 height 12
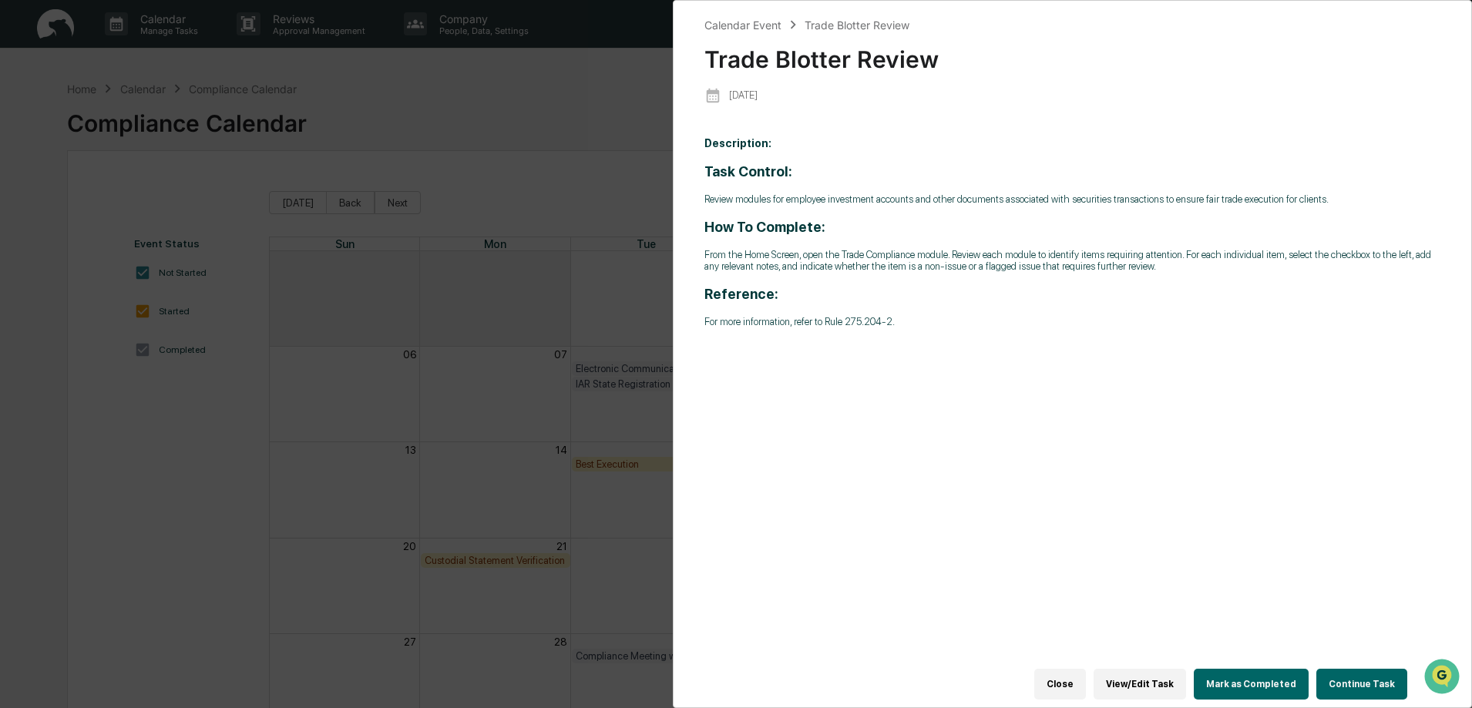
click at [1366, 681] on button "Continue Task" at bounding box center [1362, 684] width 91 height 31
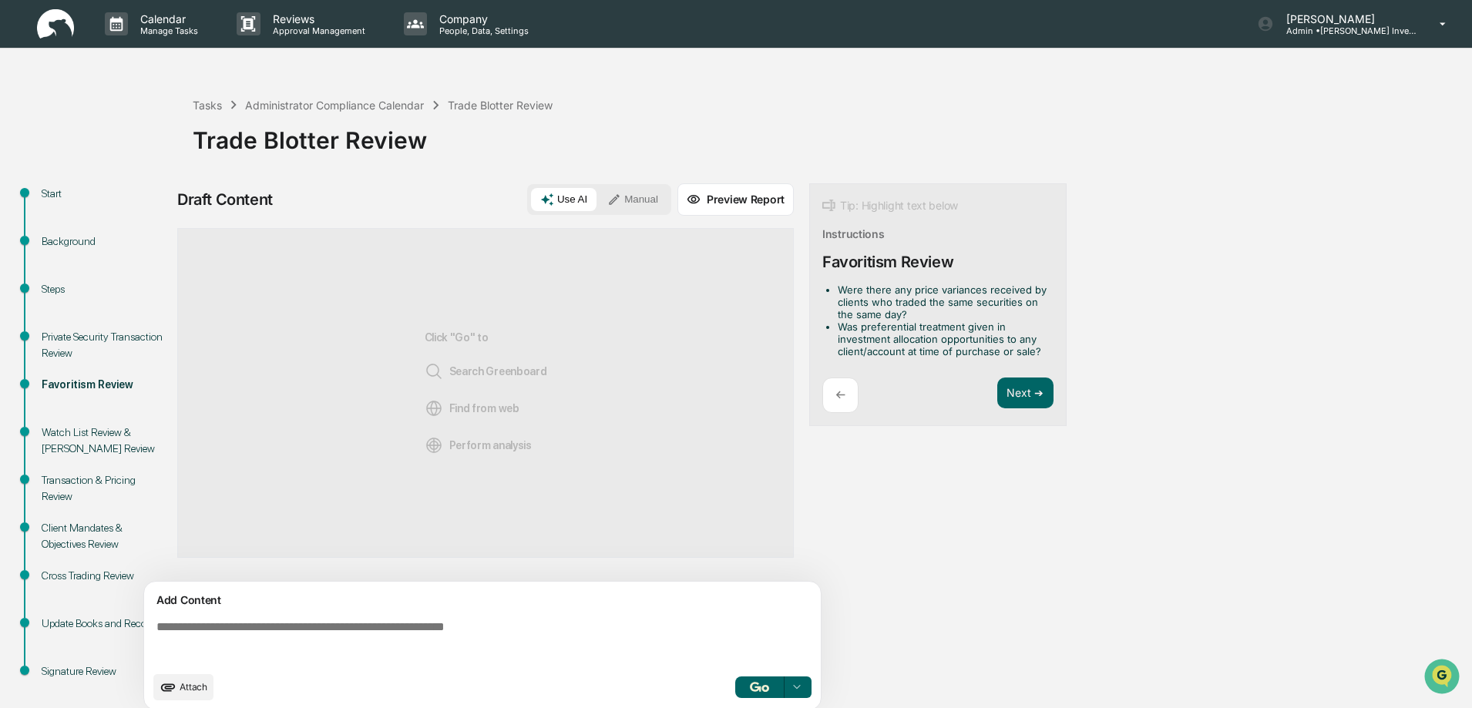
click at [98, 338] on div "Private Security Transaction Review" at bounding box center [105, 345] width 126 height 32
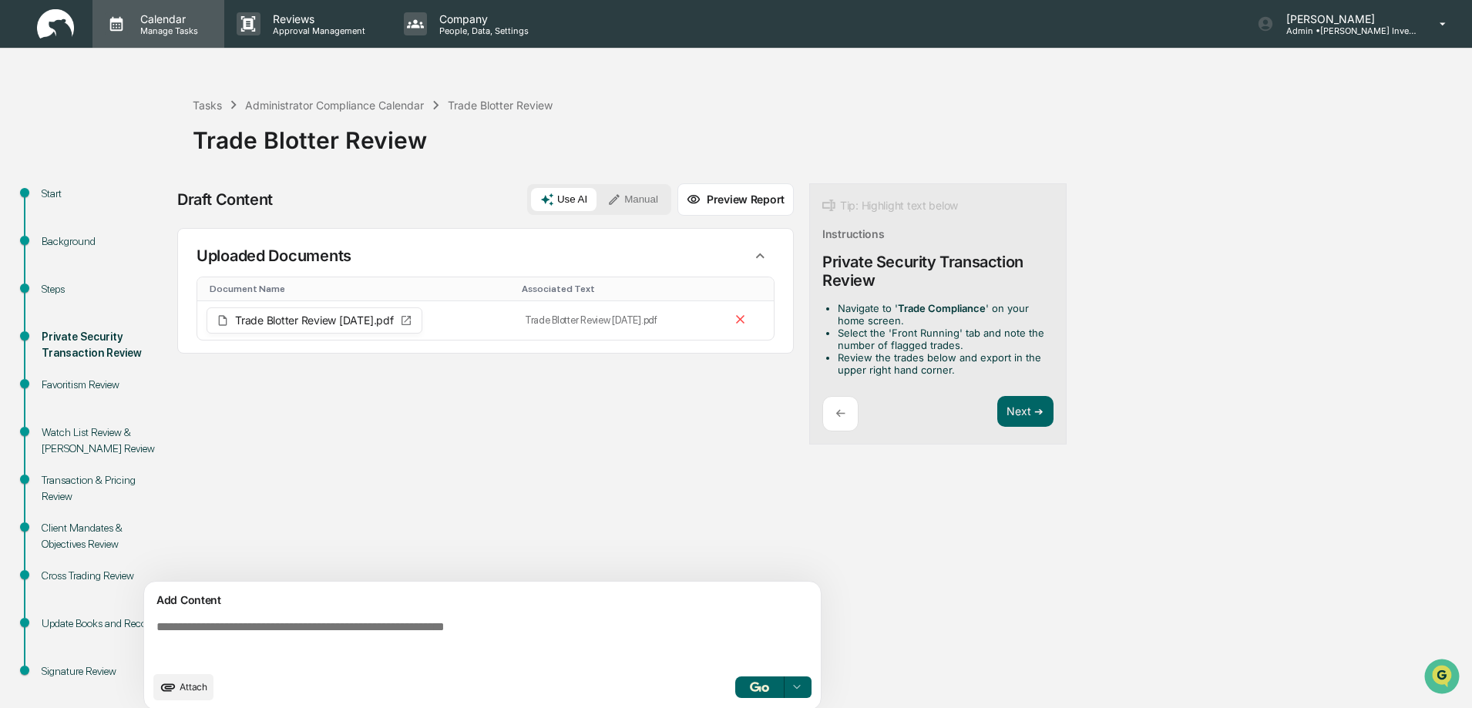
click at [163, 30] on p "Manage Tasks" at bounding box center [167, 30] width 78 height 11
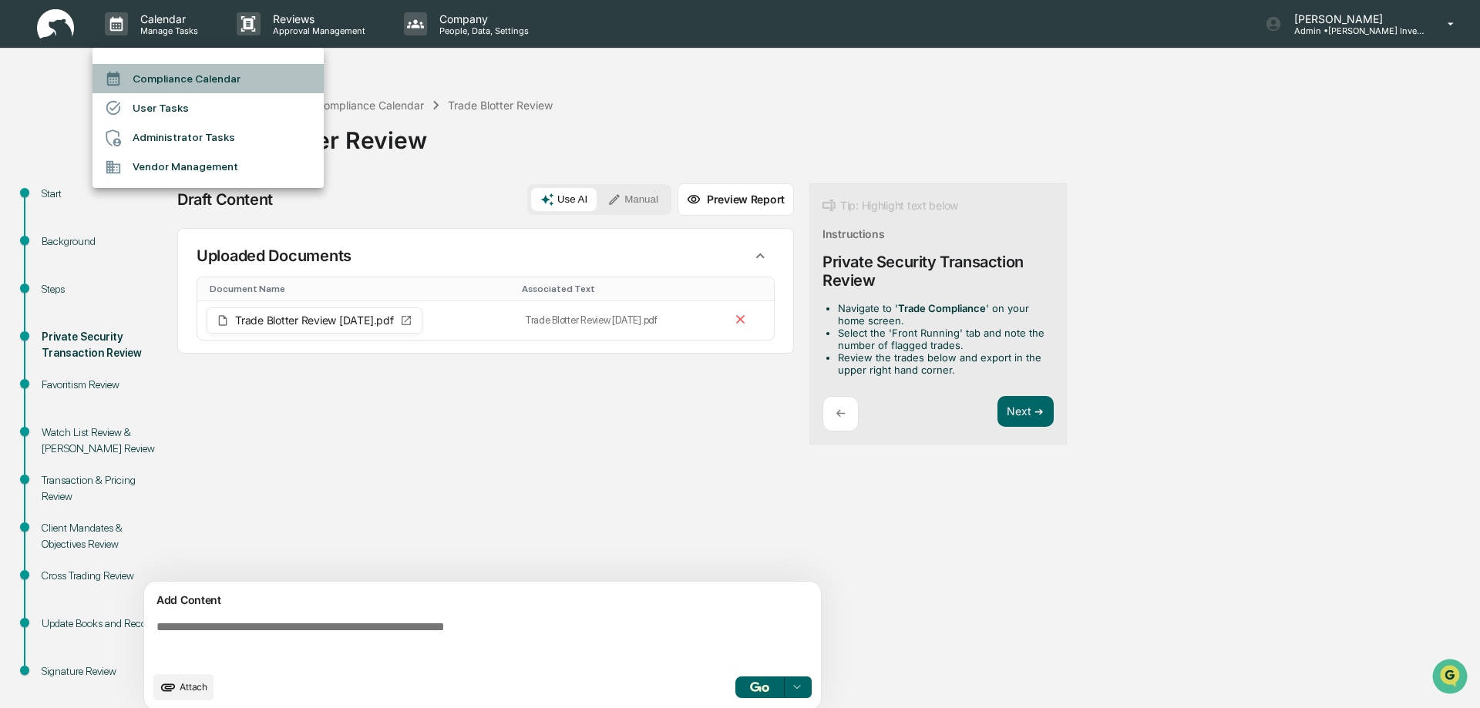
click at [163, 74] on li "Compliance Calendar" at bounding box center [207, 78] width 231 height 29
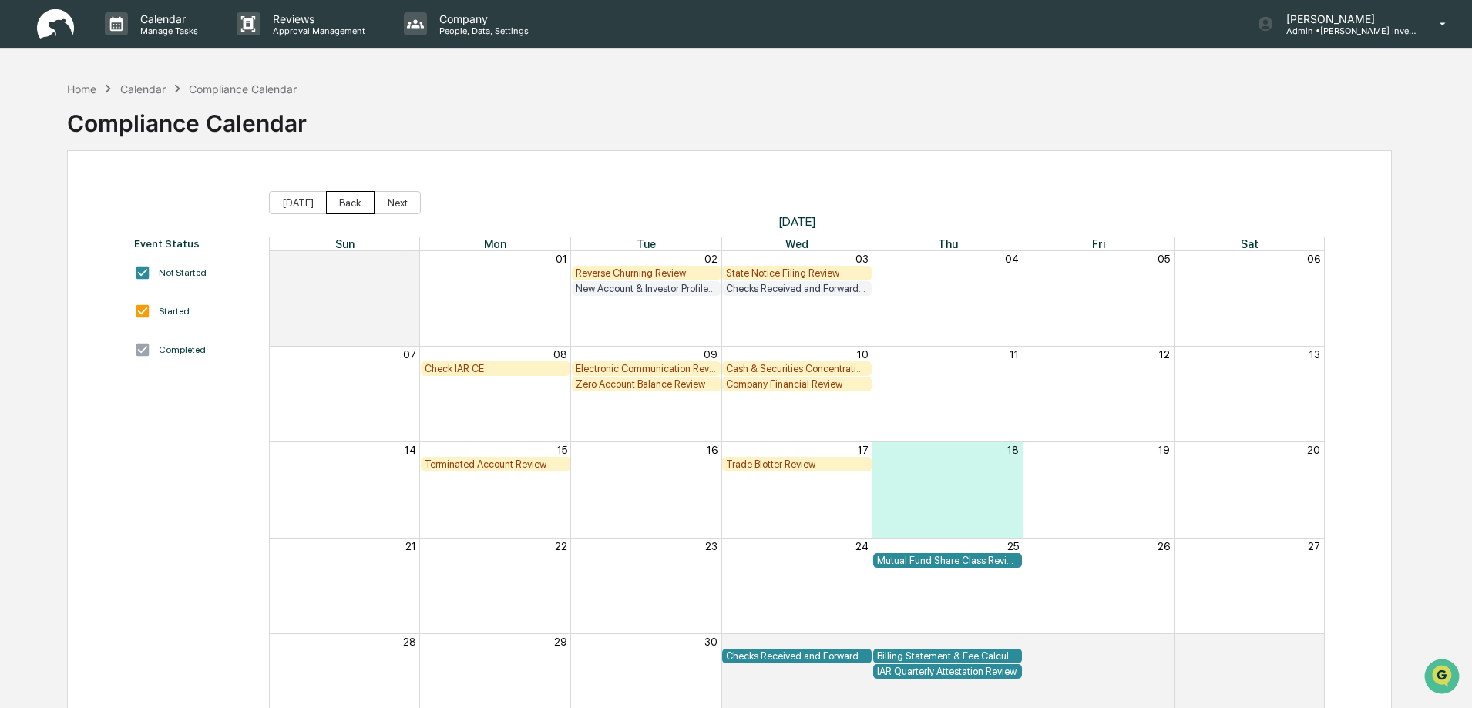
click at [346, 204] on button "Back" at bounding box center [350, 202] width 49 height 23
